Goal: Transaction & Acquisition: Purchase product/service

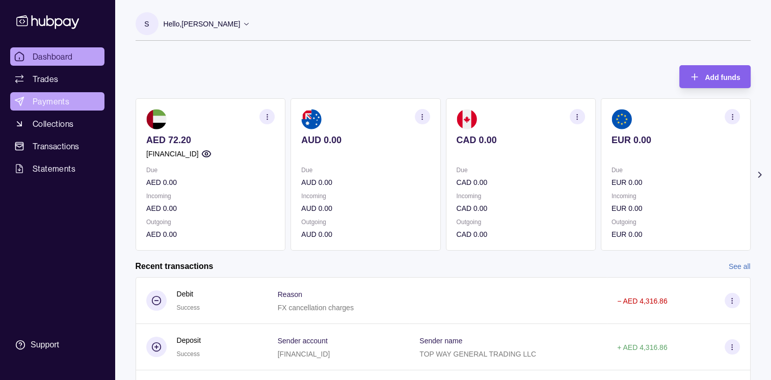
click at [49, 102] on span "Payments" at bounding box center [51, 101] width 37 height 12
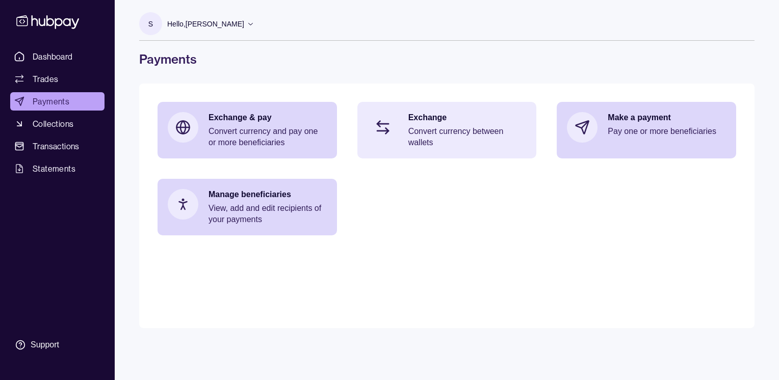
click at [432, 126] on p "Convert currency between wallets" at bounding box center [467, 137] width 118 height 22
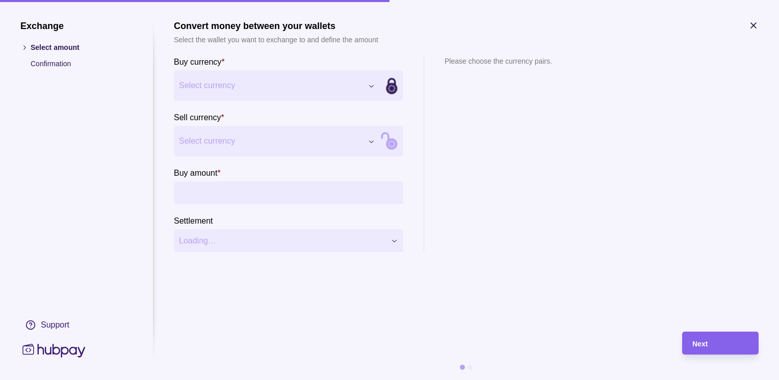
click at [269, 380] on div "Exchange Select amount Confirmation Support Convert money between your wallets …" at bounding box center [389, 380] width 779 height 0
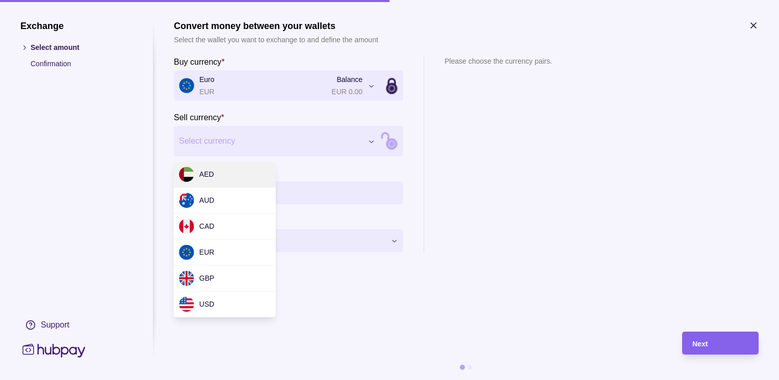
click at [234, 380] on div "Exchange Select amount Confirmation Support Convert money between your wallets …" at bounding box center [389, 380] width 779 height 0
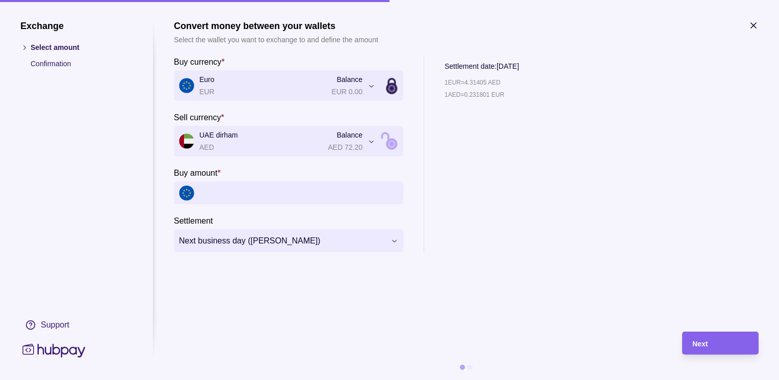
click at [751, 25] on icon "button" at bounding box center [753, 25] width 10 height 10
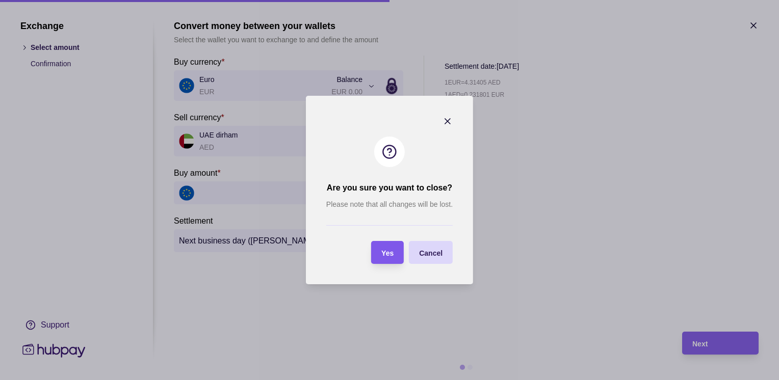
click at [387, 253] on span "Yes" at bounding box center [387, 253] width 12 height 8
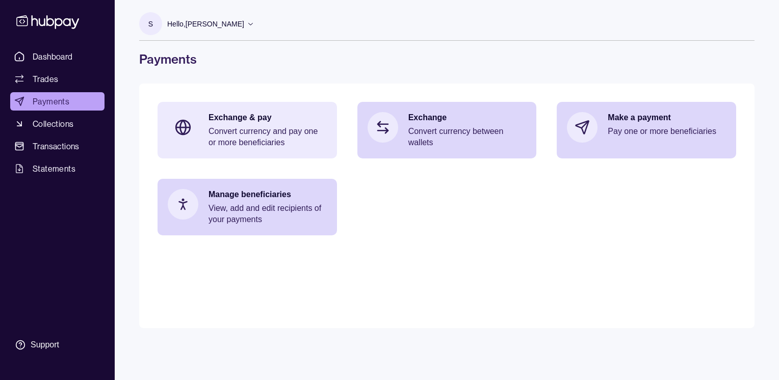
click at [260, 132] on p "Convert currency and pay one or more beneficiaries" at bounding box center [267, 137] width 118 height 22
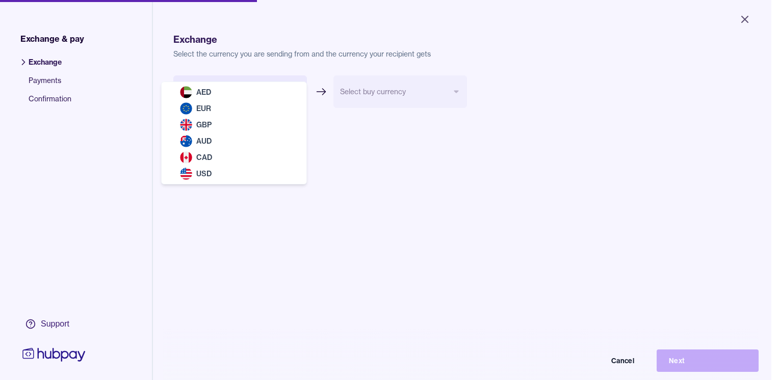
click at [295, 89] on body "Close Exchange & pay Exchange Payments Confirmation Support Exchange Select the…" at bounding box center [385, 190] width 771 height 380
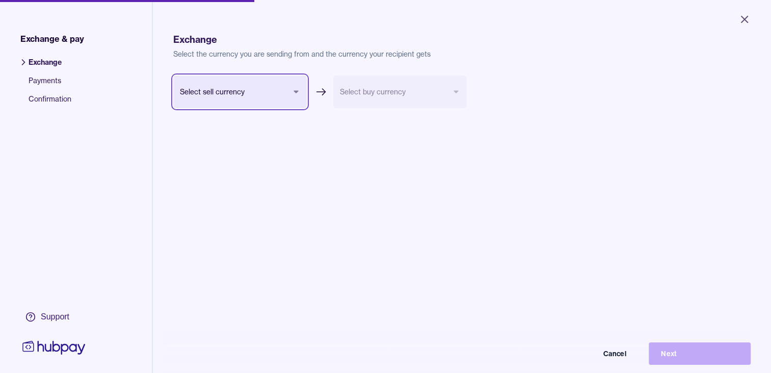
click at [380, 185] on html "Close Exchange & pay Exchange Payments Confirmation Support Exchange Select the…" at bounding box center [385, 186] width 771 height 373
click at [294, 90] on body "Close Exchange & pay Exchange Payments Confirmation Support Exchange Select the…" at bounding box center [385, 186] width 771 height 373
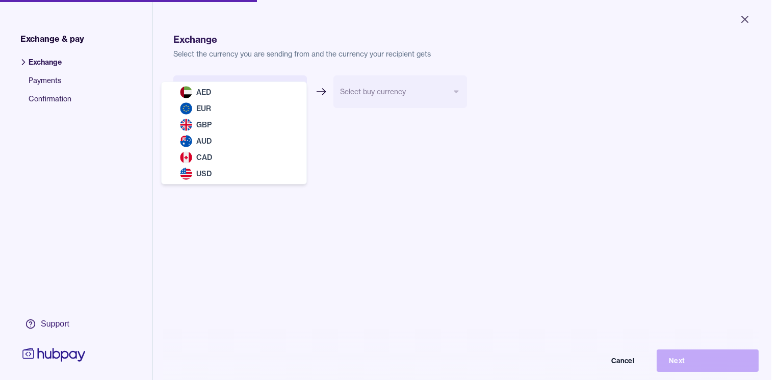
select select "***"
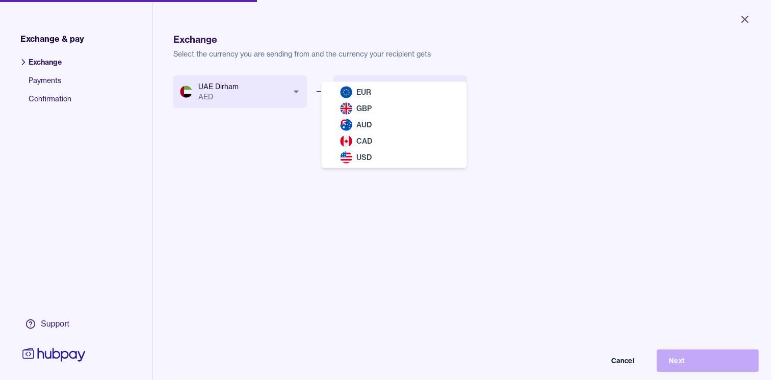
click at [409, 93] on body "Close Exchange & pay Exchange Payments Confirmation Support Exchange Select the…" at bounding box center [385, 190] width 771 height 380
select select "***"
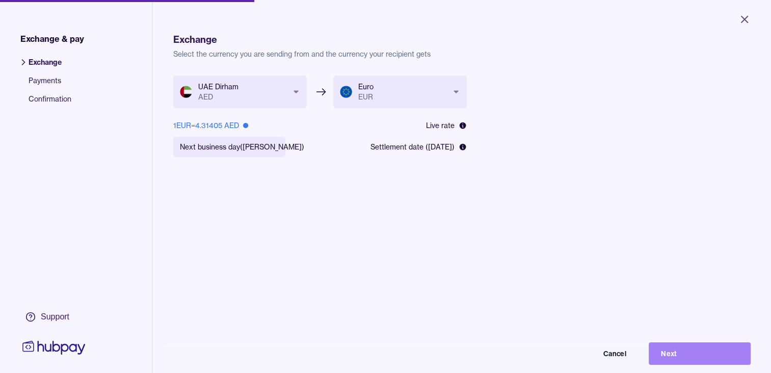
click at [678, 362] on button "Next" at bounding box center [700, 353] width 102 height 22
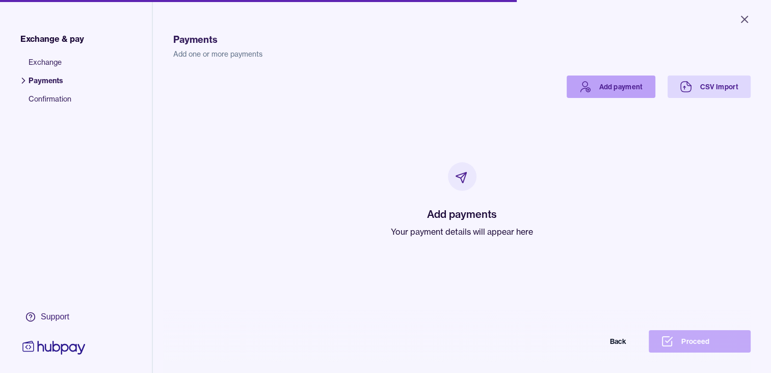
click at [609, 87] on link "Add payment" at bounding box center [611, 86] width 89 height 22
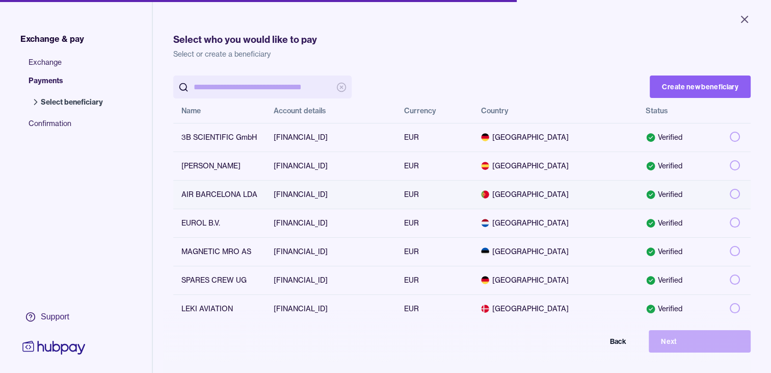
click at [730, 195] on button "button" at bounding box center [735, 194] width 10 height 10
click at [680, 350] on button "Next" at bounding box center [700, 341] width 102 height 22
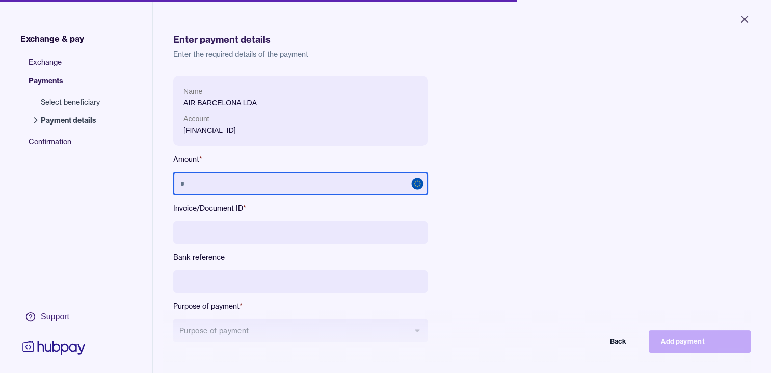
click at [271, 183] on input "text" at bounding box center [300, 183] width 254 height 22
type input "******"
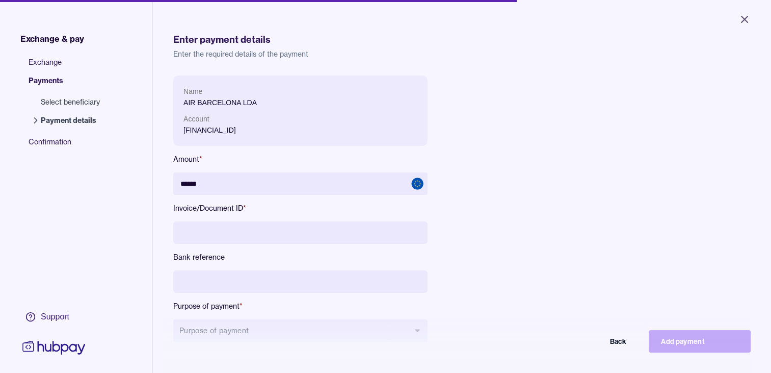
click at [288, 233] on input at bounding box center [300, 232] width 254 height 22
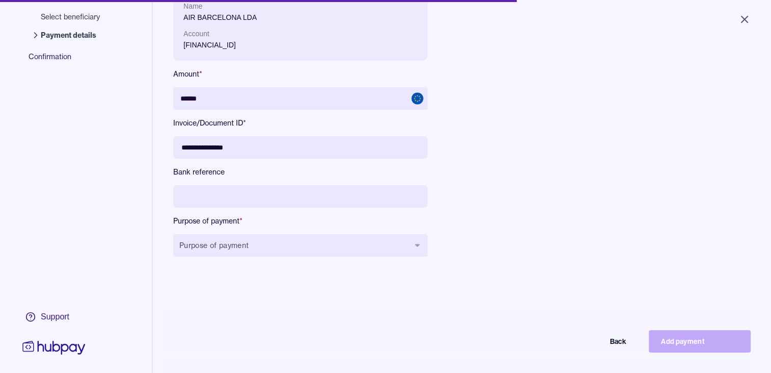
scroll to position [102, 0]
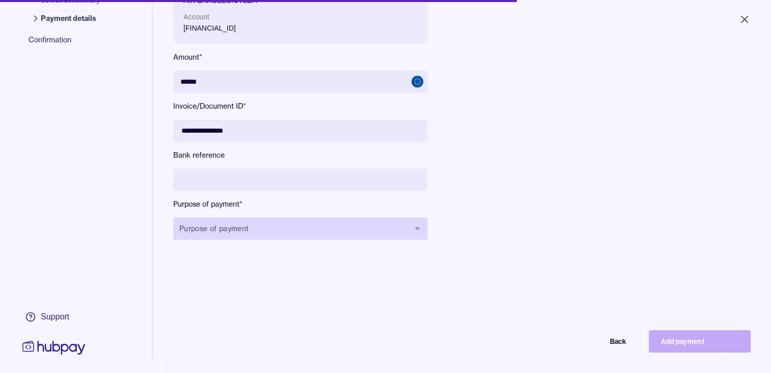
type input "**********"
click at [295, 229] on button "Purpose of payment" at bounding box center [300, 228] width 254 height 22
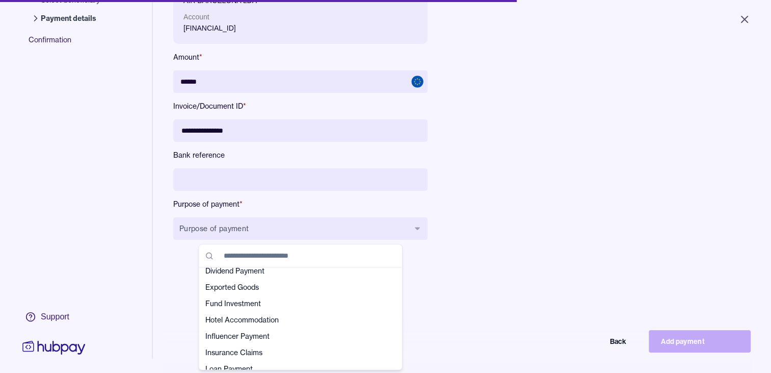
scroll to position [153, 0]
click at [241, 319] on span "Loan Payment" at bounding box center [294, 320] width 178 height 10
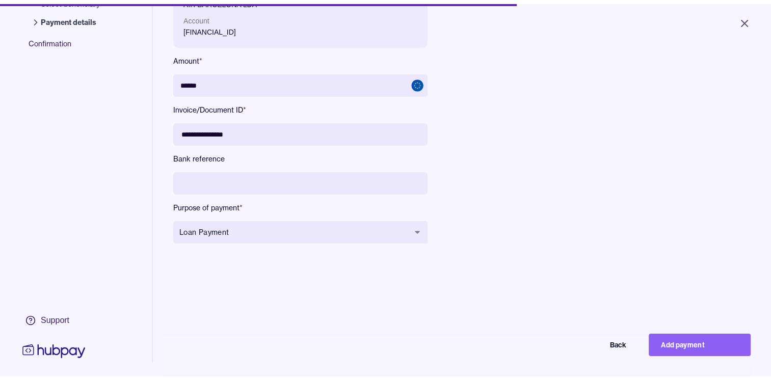
scroll to position [0, 0]
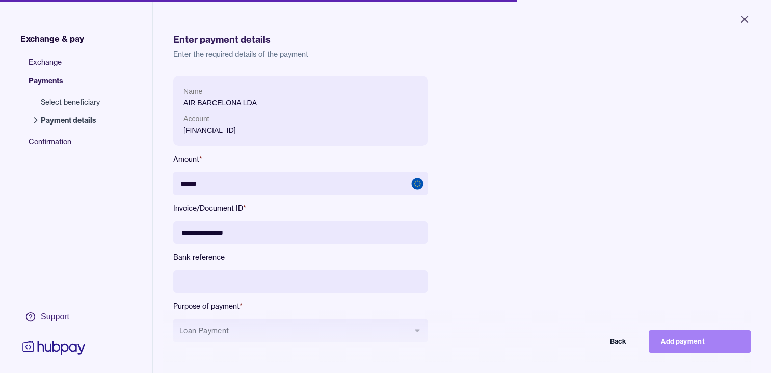
click at [685, 352] on button "Add payment" at bounding box center [700, 341] width 102 height 22
type input "*****"
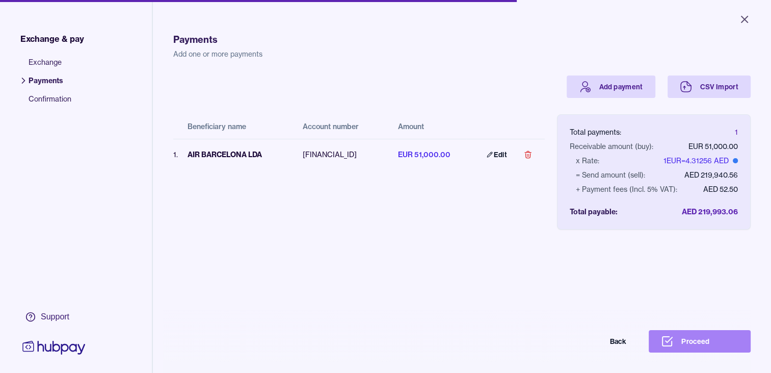
click at [703, 351] on button "Proceed" at bounding box center [700, 341] width 102 height 22
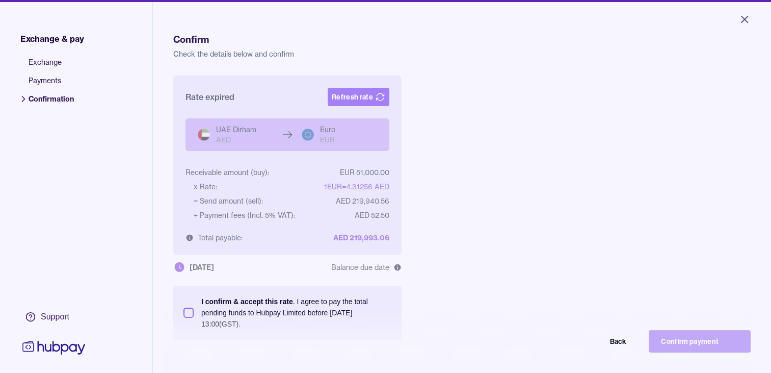
click at [358, 98] on button "Refresh rate" at bounding box center [359, 97] width 62 height 18
click at [364, 91] on button "Refresh rate" at bounding box center [359, 97] width 62 height 18
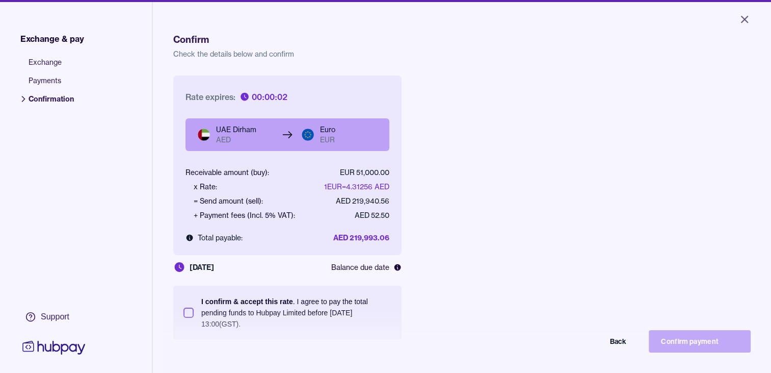
click at [189, 314] on button "I confirm & accept this rate . I agree to pay the total pending funds to Hubpay…" at bounding box center [188, 312] width 10 height 10
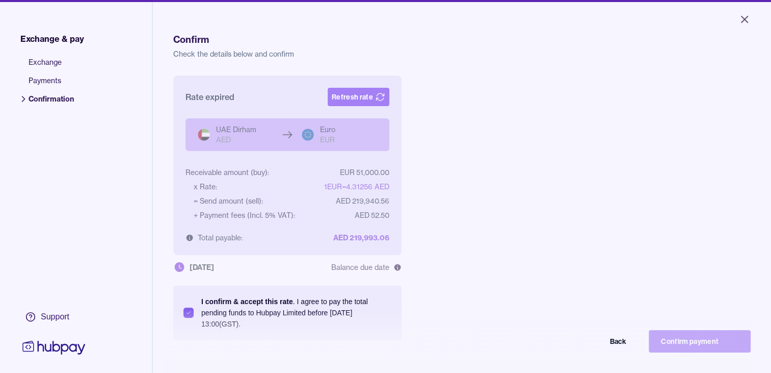
click at [359, 94] on button "Refresh rate" at bounding box center [359, 97] width 62 height 18
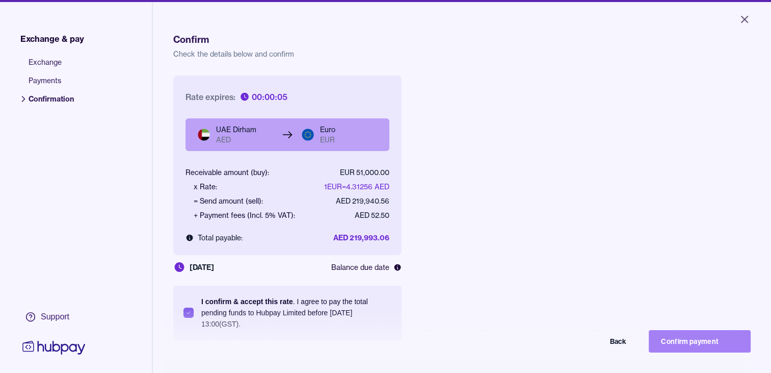
click at [681, 351] on button "Confirm payment" at bounding box center [700, 341] width 102 height 22
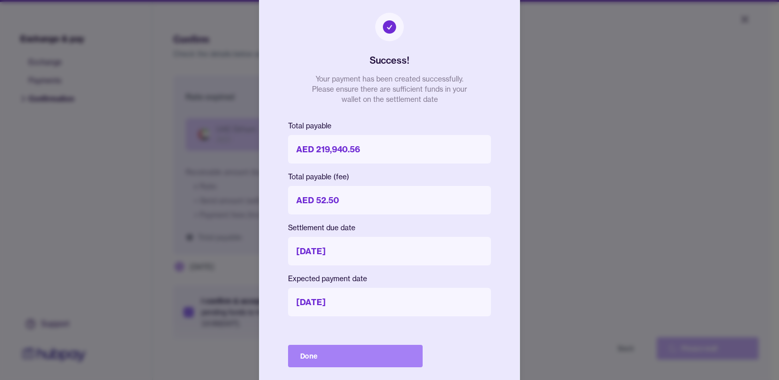
click at [339, 359] on button "Done" at bounding box center [355, 356] width 135 height 22
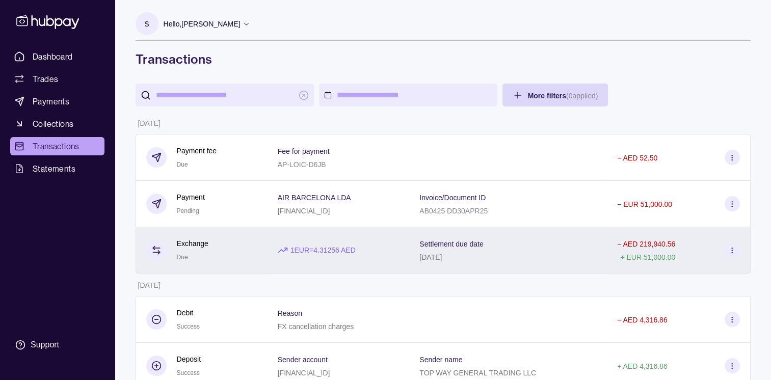
click at [316, 250] on p "1 EUR = 4.31256 AED" at bounding box center [322, 250] width 65 height 11
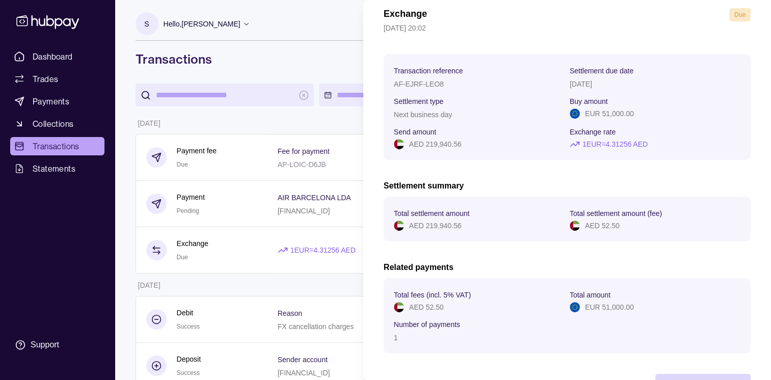
scroll to position [85, 0]
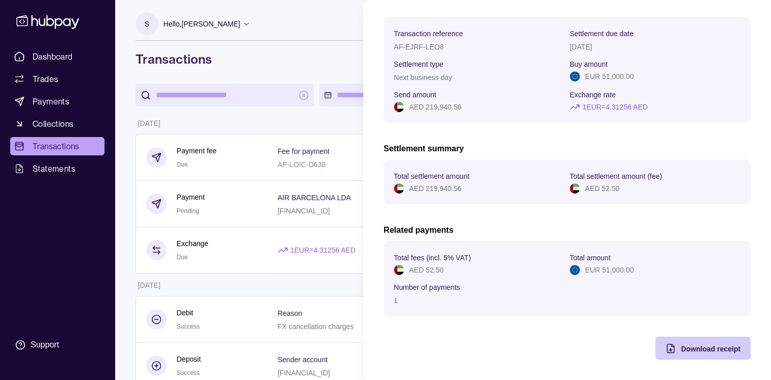
click at [694, 349] on span "Download receipt" at bounding box center [711, 349] width 60 height 8
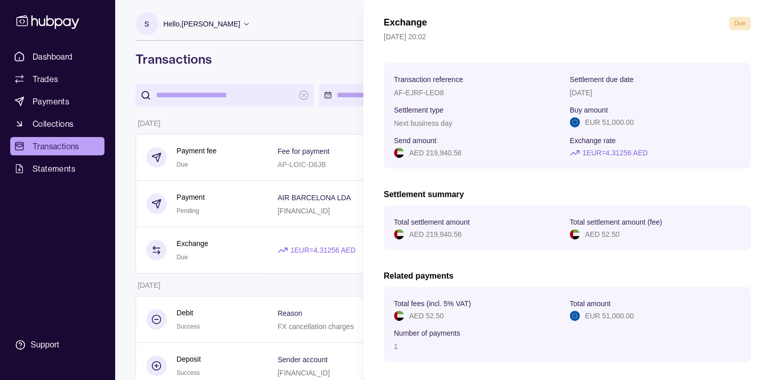
scroll to position [0, 0]
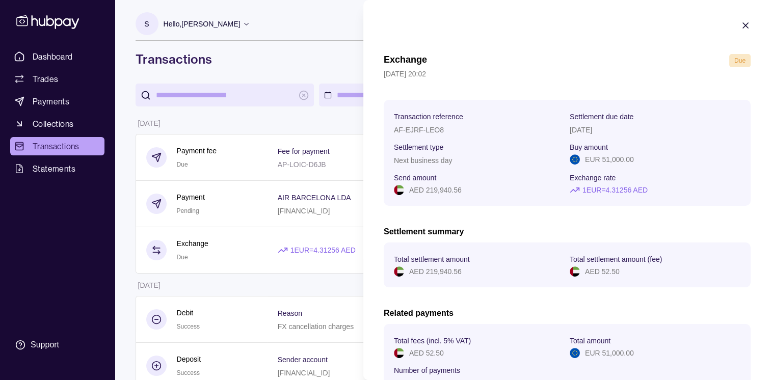
click at [740, 26] on icon "button" at bounding box center [745, 25] width 10 height 10
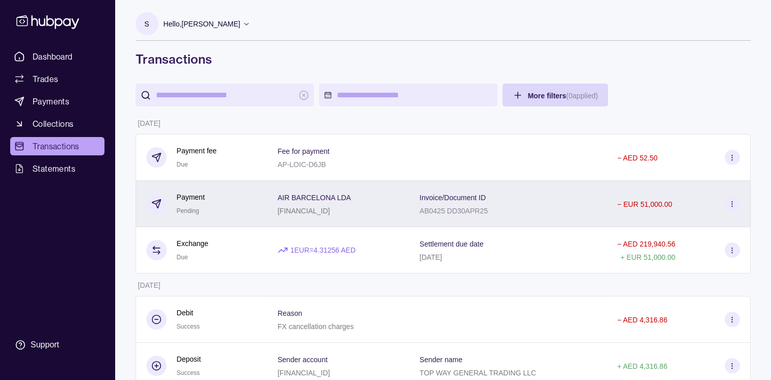
click at [310, 210] on p "[FINANCIAL_ID]" at bounding box center [304, 211] width 52 height 8
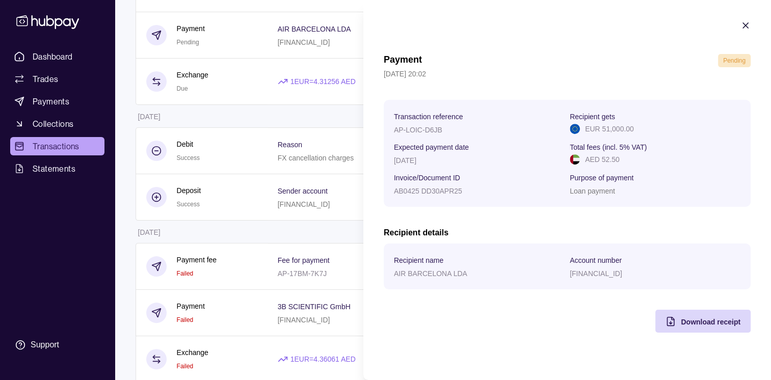
scroll to position [153, 0]
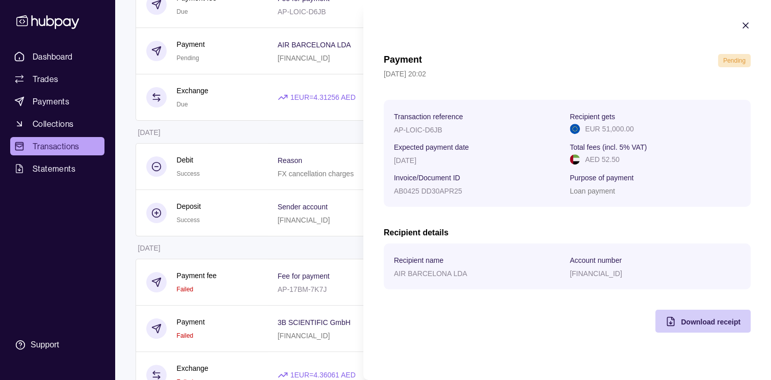
click at [692, 322] on span "Download receipt" at bounding box center [711, 322] width 60 height 8
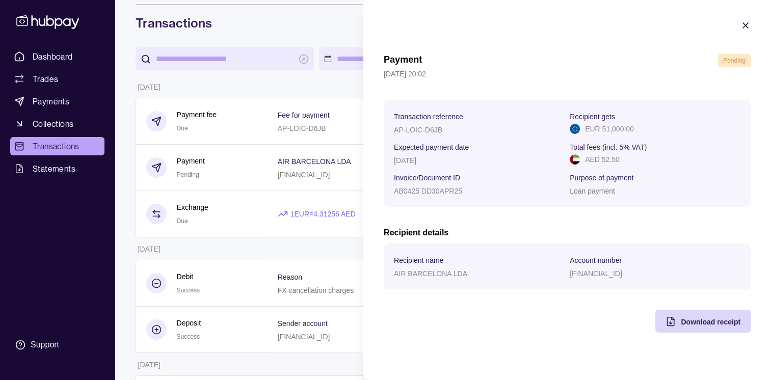
scroll to position [0, 0]
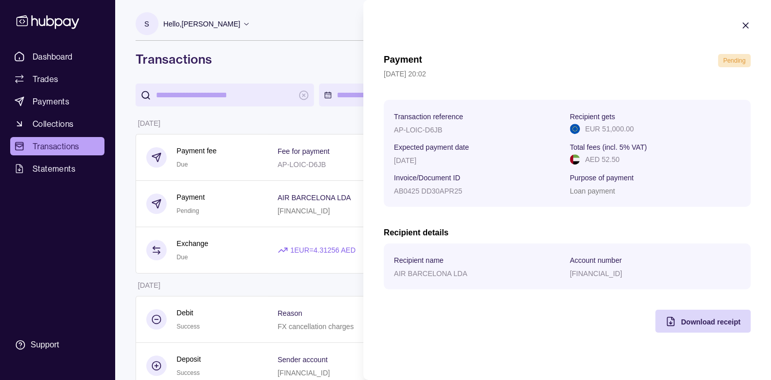
click at [747, 27] on icon "button" at bounding box center [745, 25] width 5 height 5
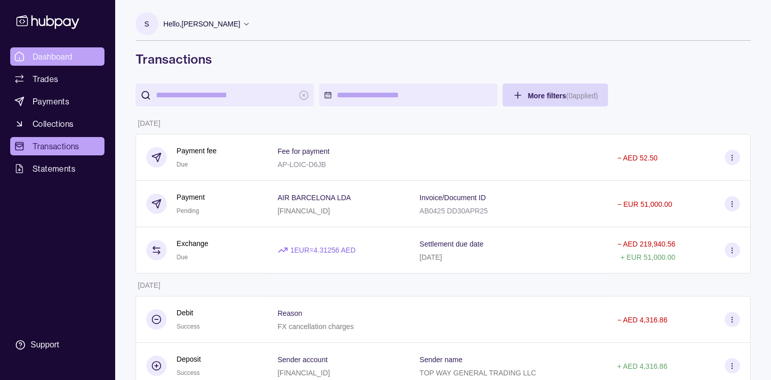
click at [52, 58] on span "Dashboard" at bounding box center [53, 56] width 40 height 12
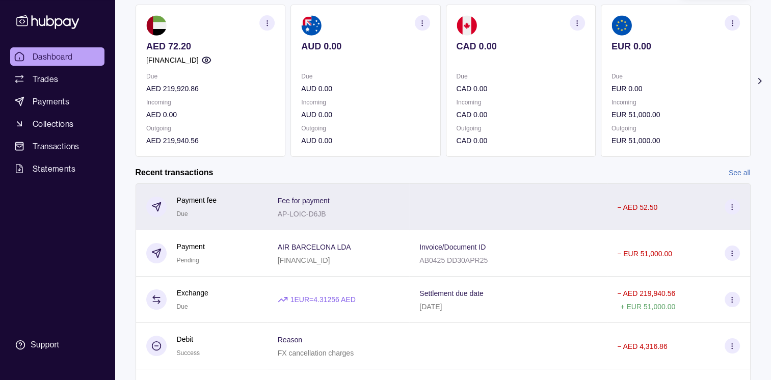
scroll to position [153, 0]
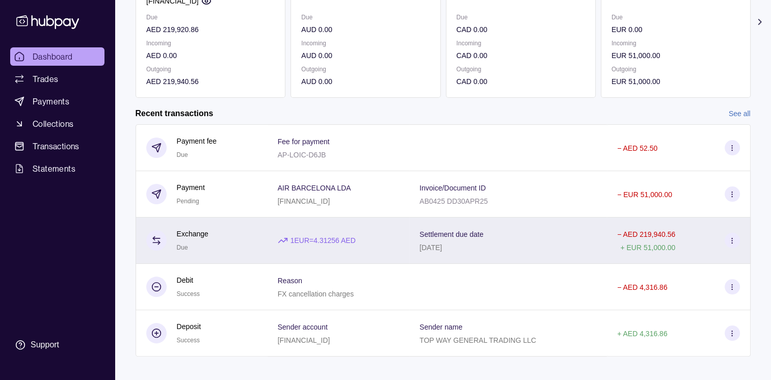
click at [327, 238] on p "1 EUR = 4.31256 AED" at bounding box center [322, 240] width 65 height 11
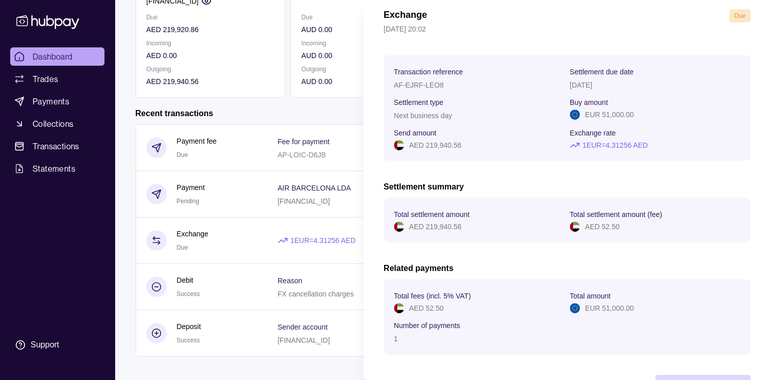
scroll to position [85, 0]
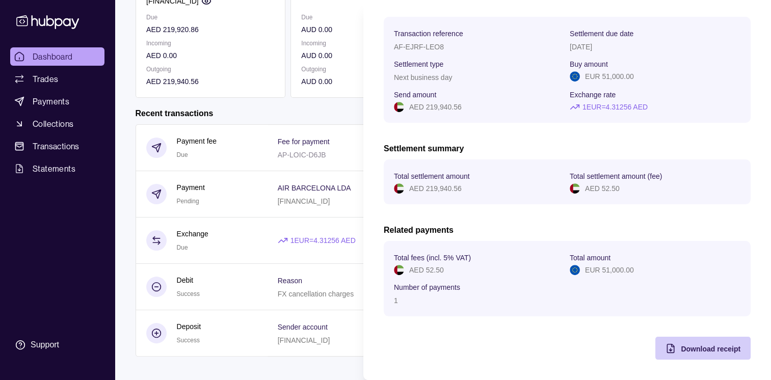
click at [692, 351] on span "Download receipt" at bounding box center [711, 349] width 60 height 8
